Goal: Information Seeking & Learning: Learn about a topic

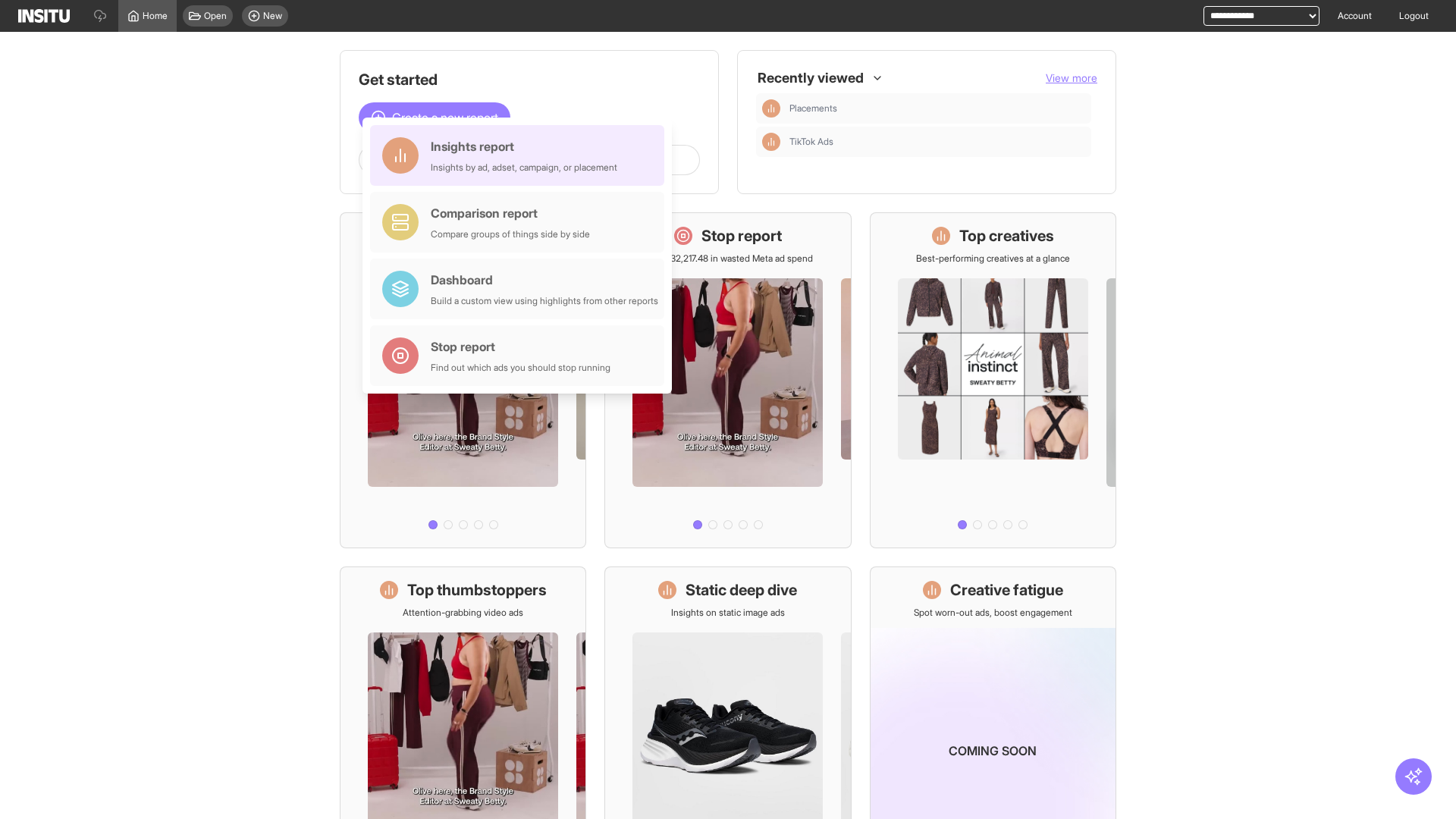
click at [521, 156] on div "Insights report Insights by ad, adset, campaign, or placement" at bounding box center [524, 155] width 186 height 36
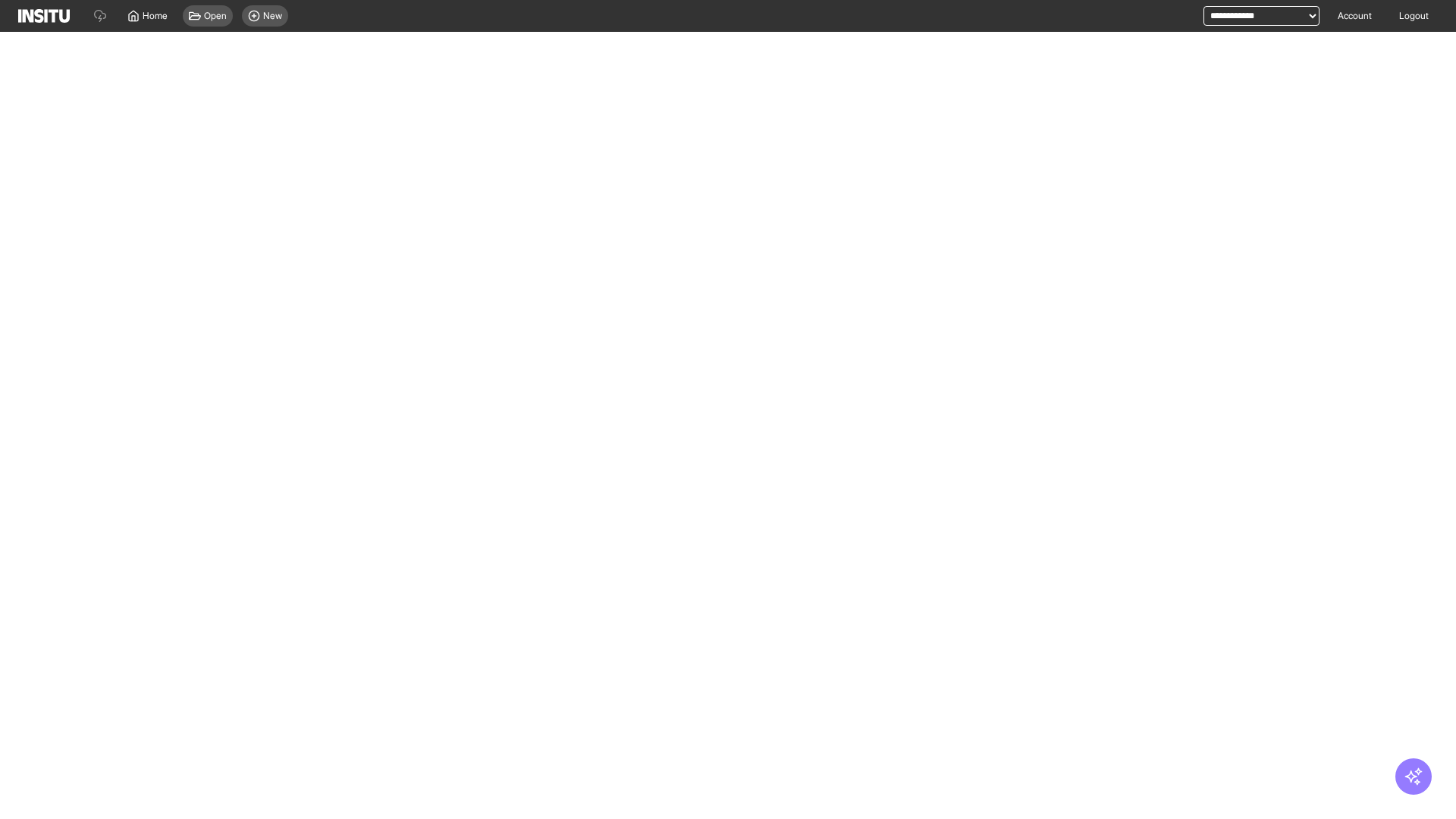
select select "**"
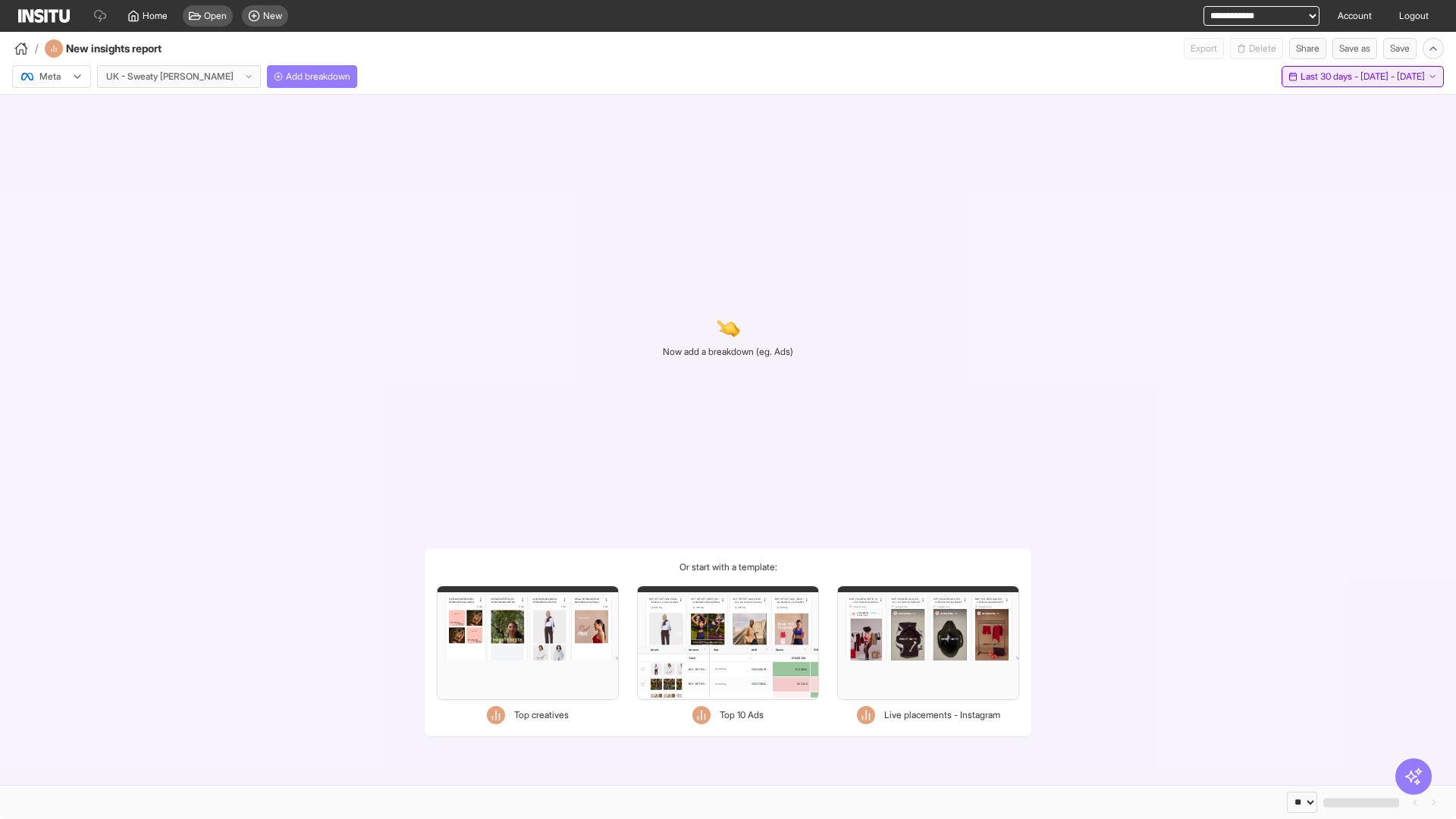
click at [1331, 76] on span "Last 30 days - [DATE] - [DATE]" at bounding box center [1362, 76] width 124 height 12
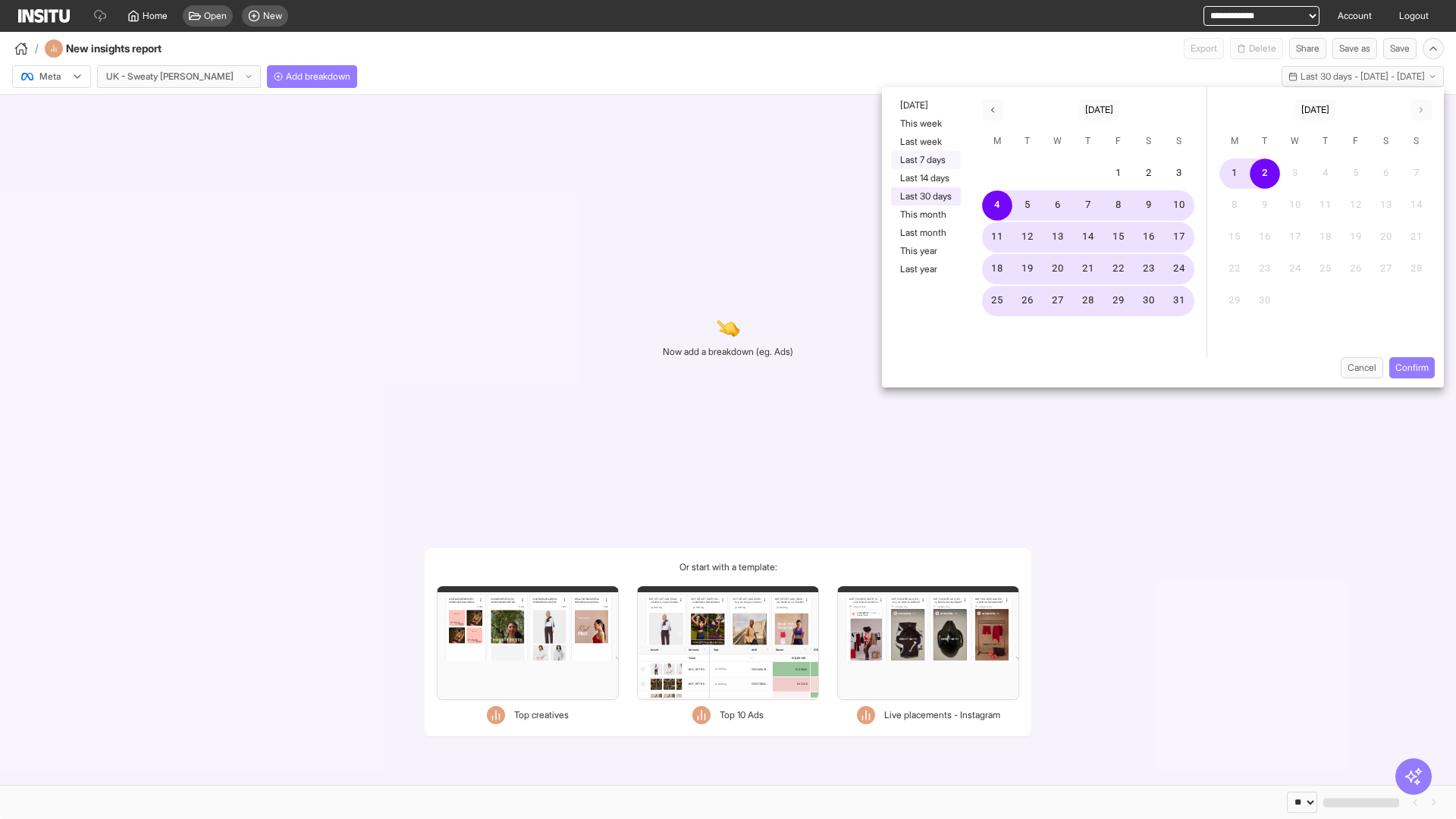
click at [924, 160] on button "Last 7 days" at bounding box center [925, 160] width 70 height 19
